Goal: Navigation & Orientation: Understand site structure

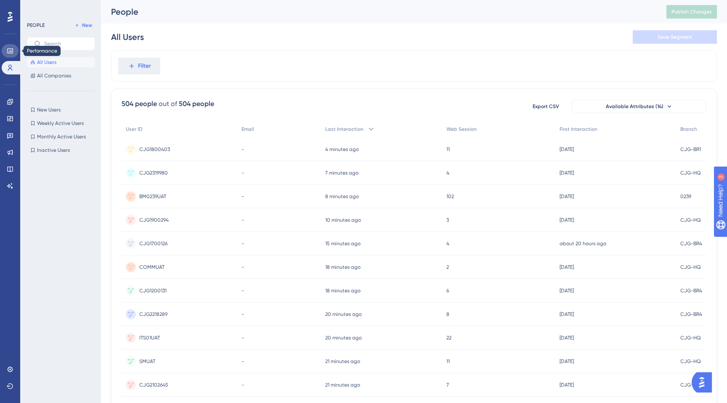
click at [11, 53] on icon at bounding box center [9, 50] width 5 height 5
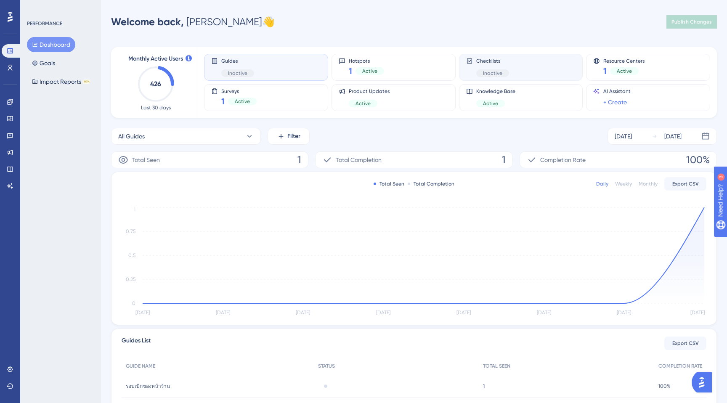
click at [462, 76] on div "Checklists Inactive" at bounding box center [521, 67] width 124 height 27
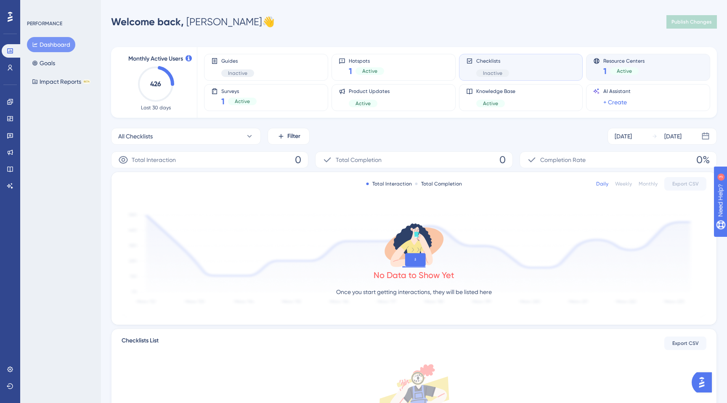
click at [656, 66] on div "Resource Centers 1 Active" at bounding box center [648, 67] width 110 height 19
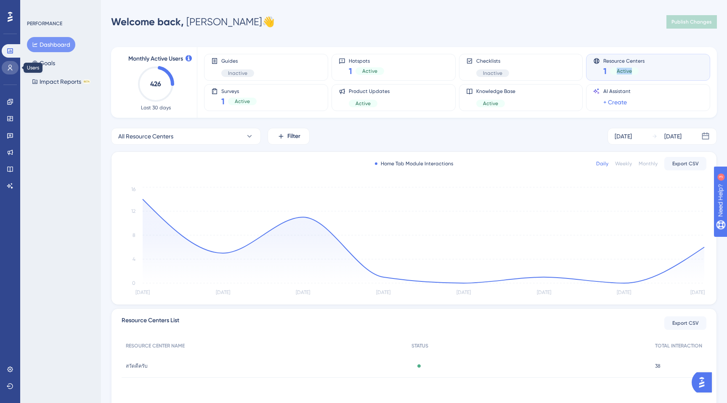
click at [7, 72] on link at bounding box center [10, 67] width 17 height 13
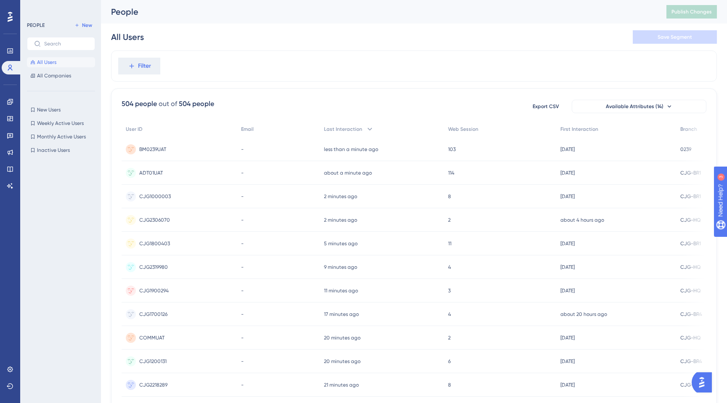
click at [53, 64] on span "All Users" at bounding box center [46, 62] width 19 height 7
click at [13, 67] on link at bounding box center [12, 67] width 20 height 13
click at [40, 76] on span "All Companies" at bounding box center [54, 75] width 34 height 7
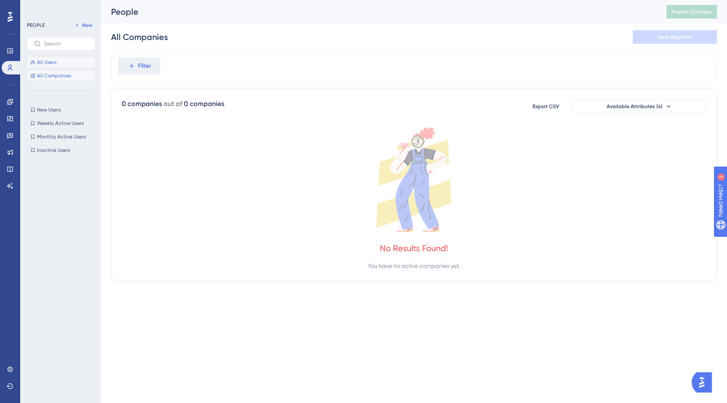
click at [55, 63] on span "All Users" at bounding box center [46, 62] width 19 height 7
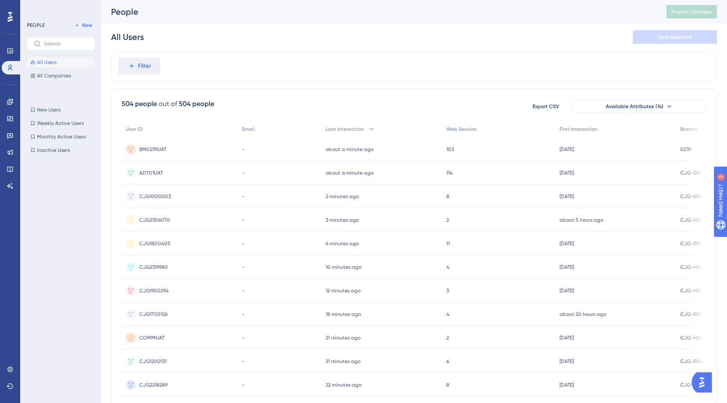
click at [55, 61] on span "All Users" at bounding box center [46, 62] width 19 height 7
